Goal: Task Accomplishment & Management: Use online tool/utility

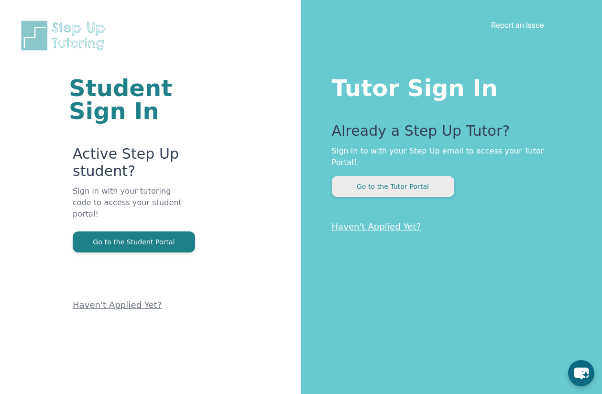
click at [388, 176] on button "Go to the Tutor Portal" at bounding box center [393, 186] width 122 height 21
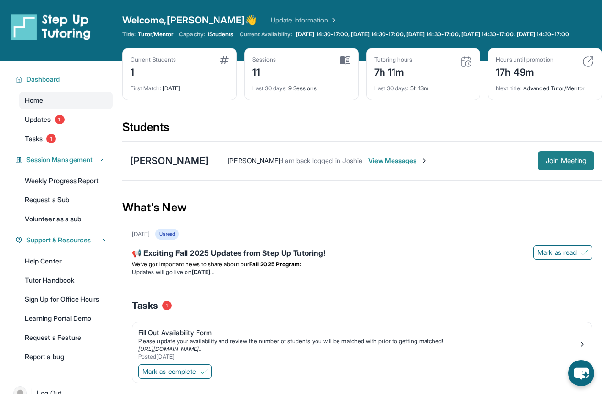
click at [555, 163] on span "Join Meeting" at bounding box center [565, 161] width 41 height 6
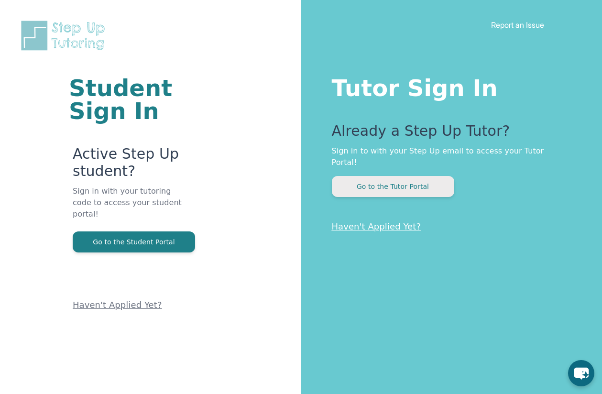
click at [402, 179] on button "Go to the Tutor Portal" at bounding box center [393, 186] width 122 height 21
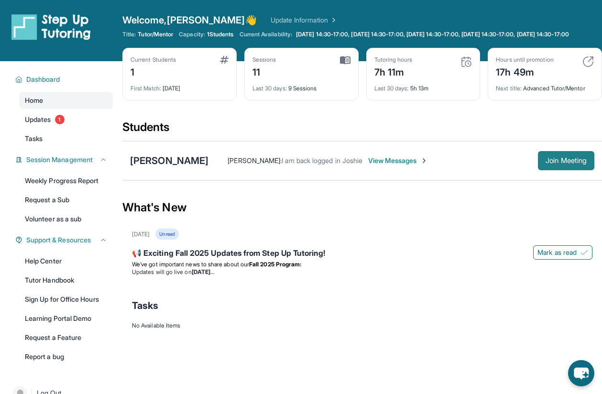
click at [556, 163] on span "Join Meeting" at bounding box center [565, 161] width 41 height 6
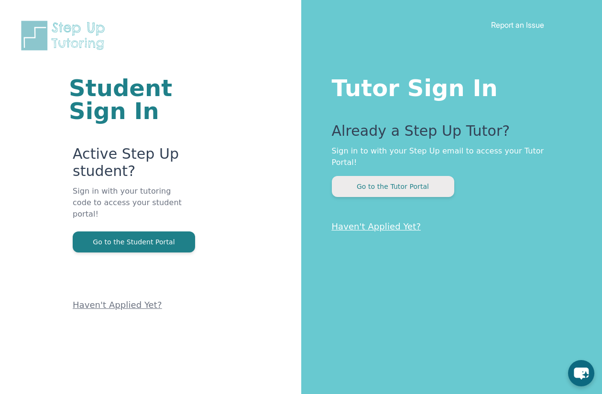
click at [396, 177] on button "Go to the Tutor Portal" at bounding box center [393, 186] width 122 height 21
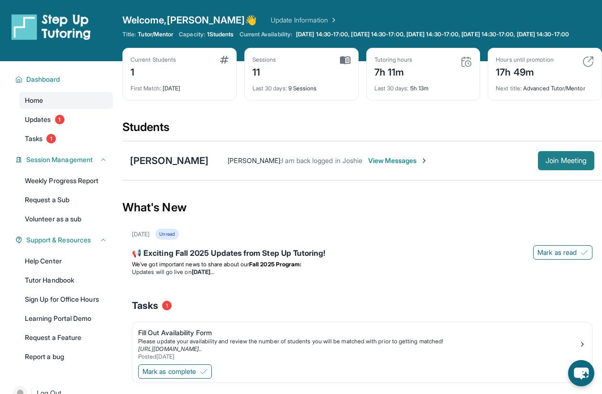
click at [556, 163] on span "Join Meeting" at bounding box center [565, 161] width 41 height 6
